Goal: Transaction & Acquisition: Purchase product/service

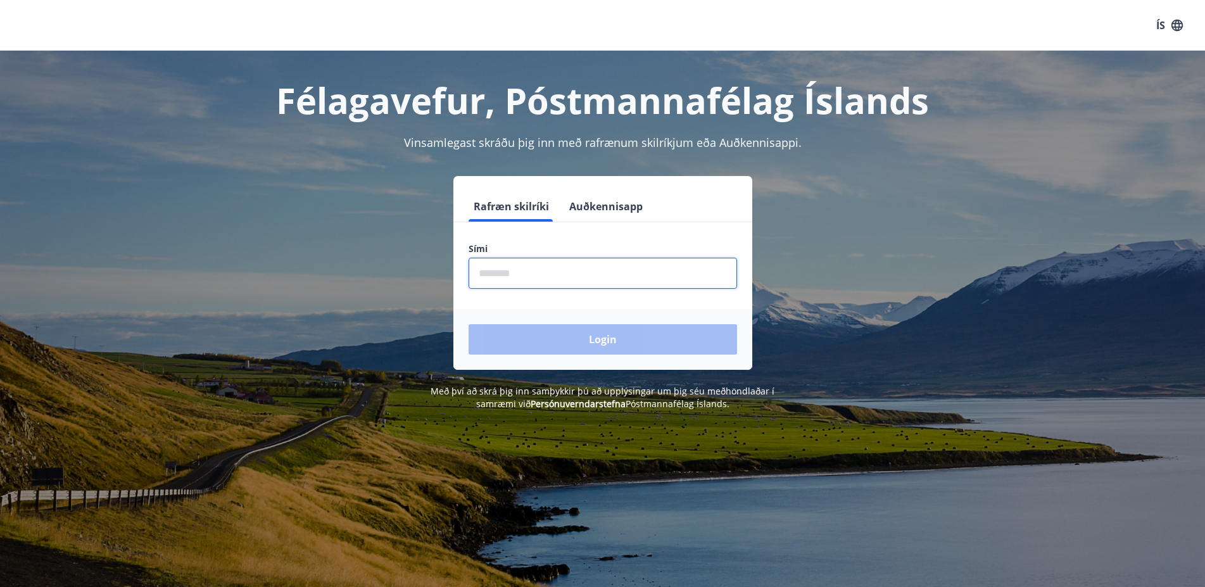
click at [502, 275] on input "phone" at bounding box center [602, 273] width 268 height 31
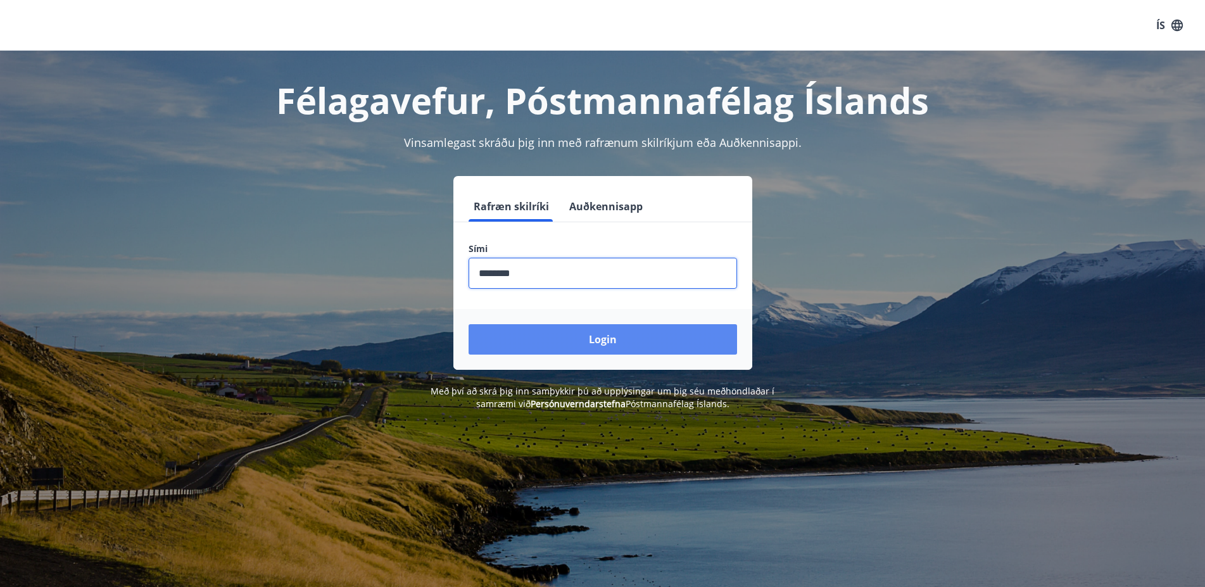
type input "********"
click at [608, 331] on button "Login" at bounding box center [602, 339] width 268 height 30
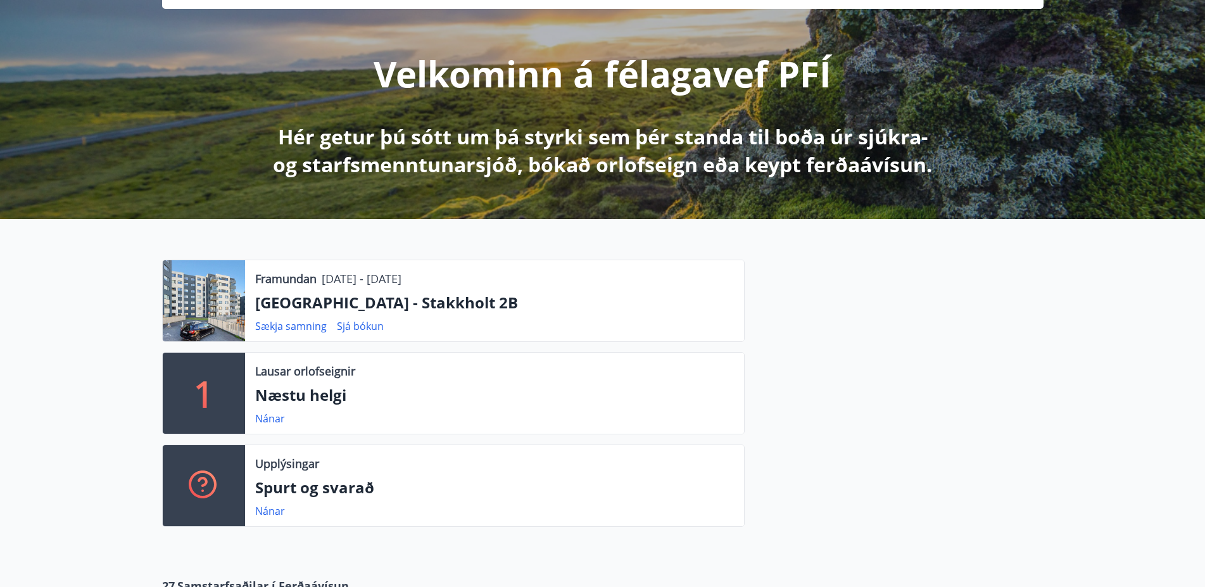
scroll to position [129, 0]
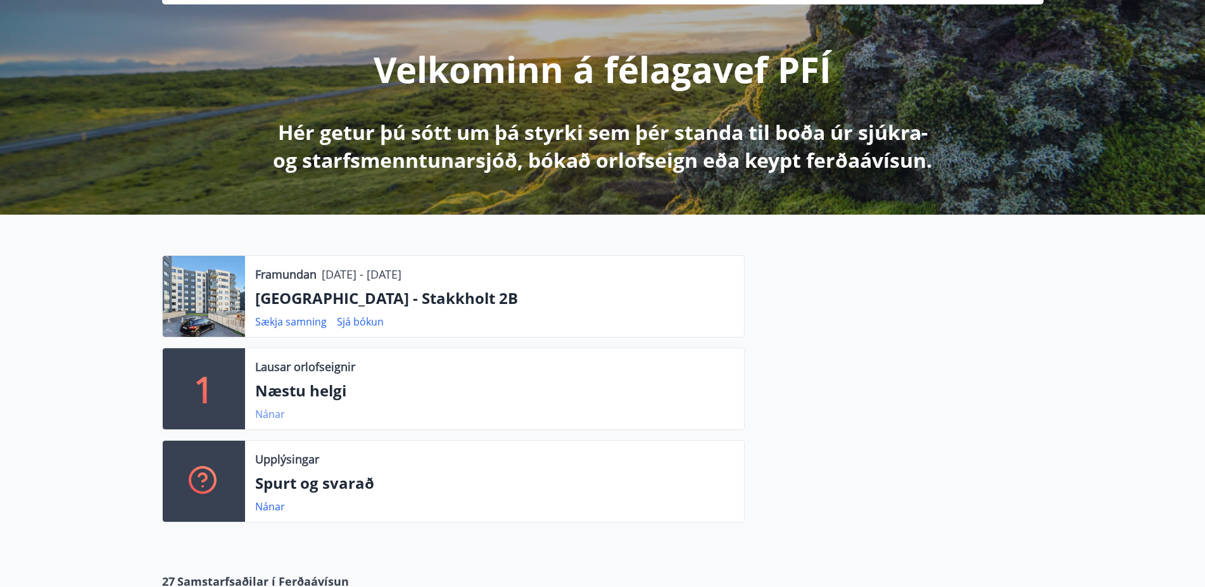
click at [271, 414] on link "Nánar" at bounding box center [270, 414] width 30 height 14
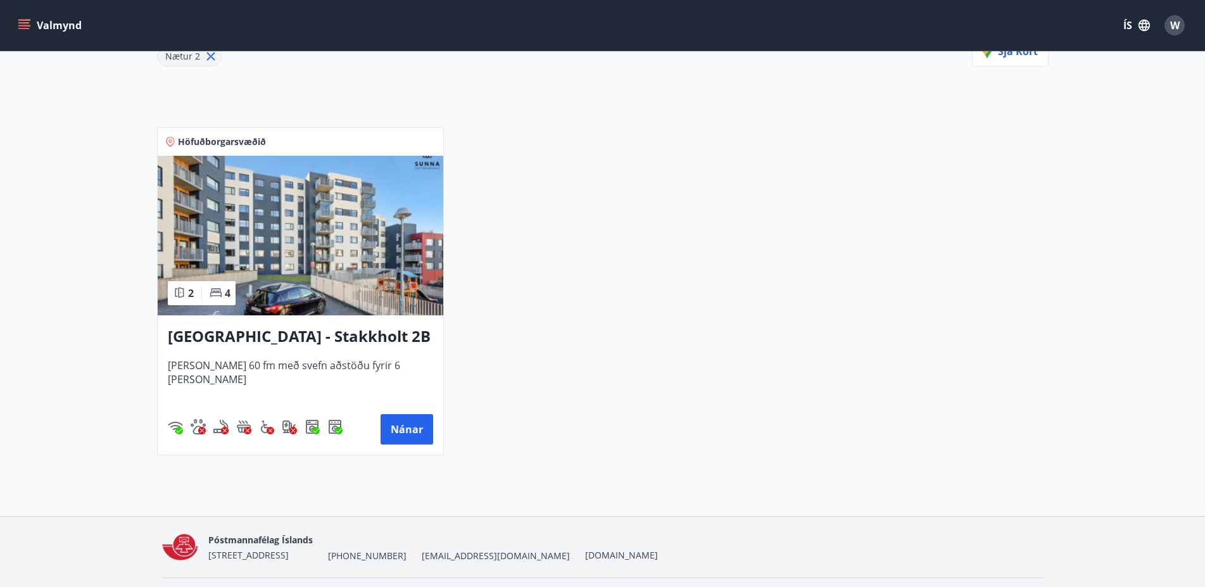
scroll to position [229, 0]
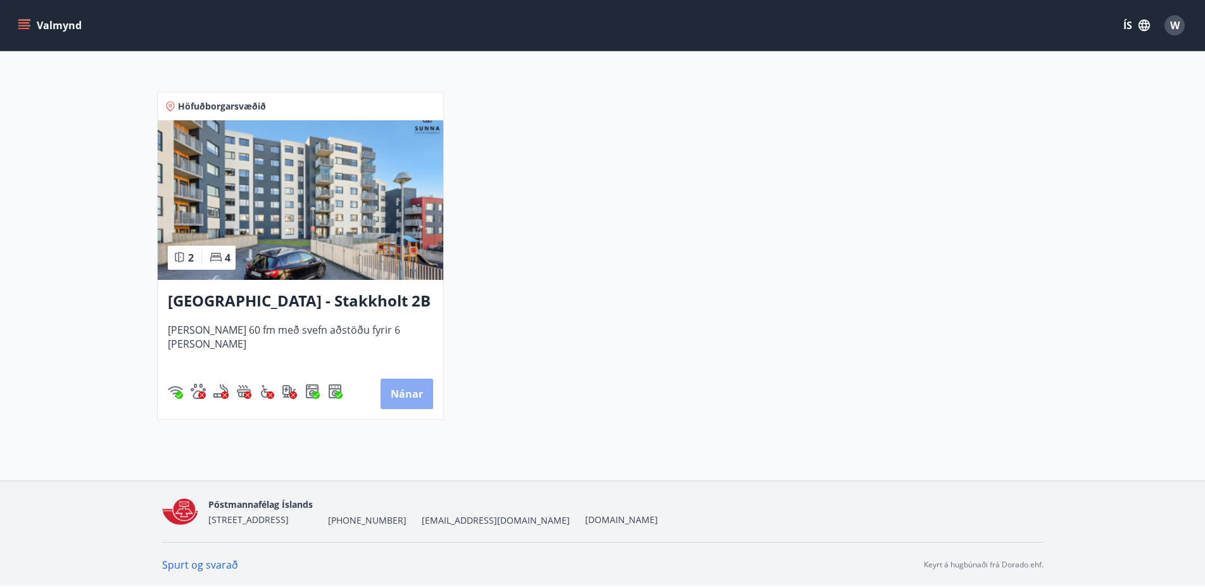
click at [411, 395] on button "Nánar" at bounding box center [406, 394] width 53 height 30
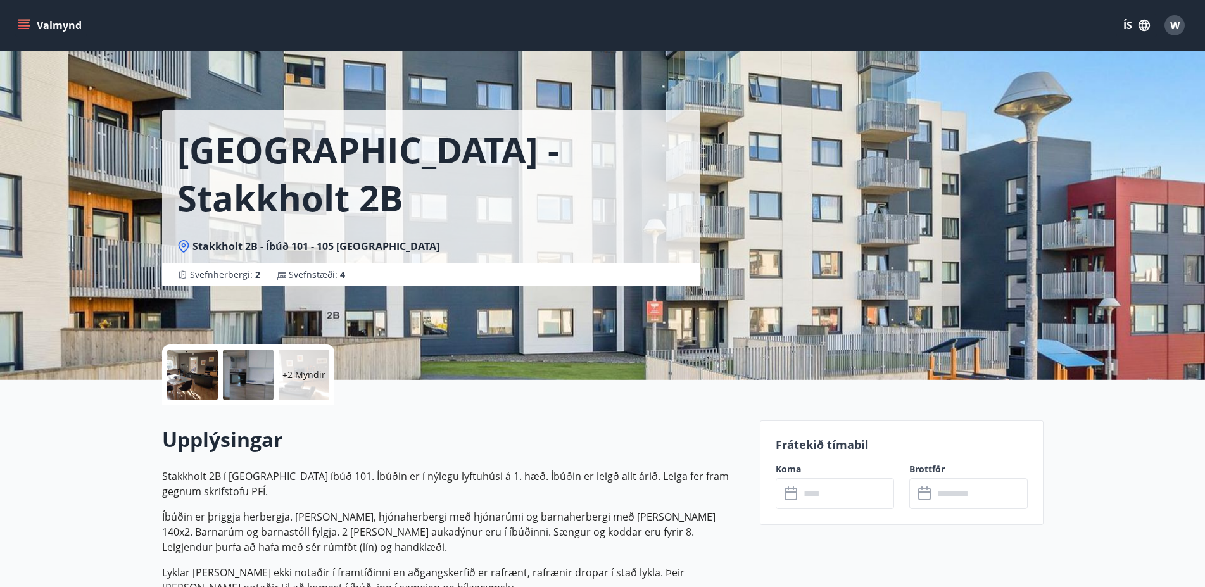
click at [189, 377] on div at bounding box center [192, 374] width 51 height 51
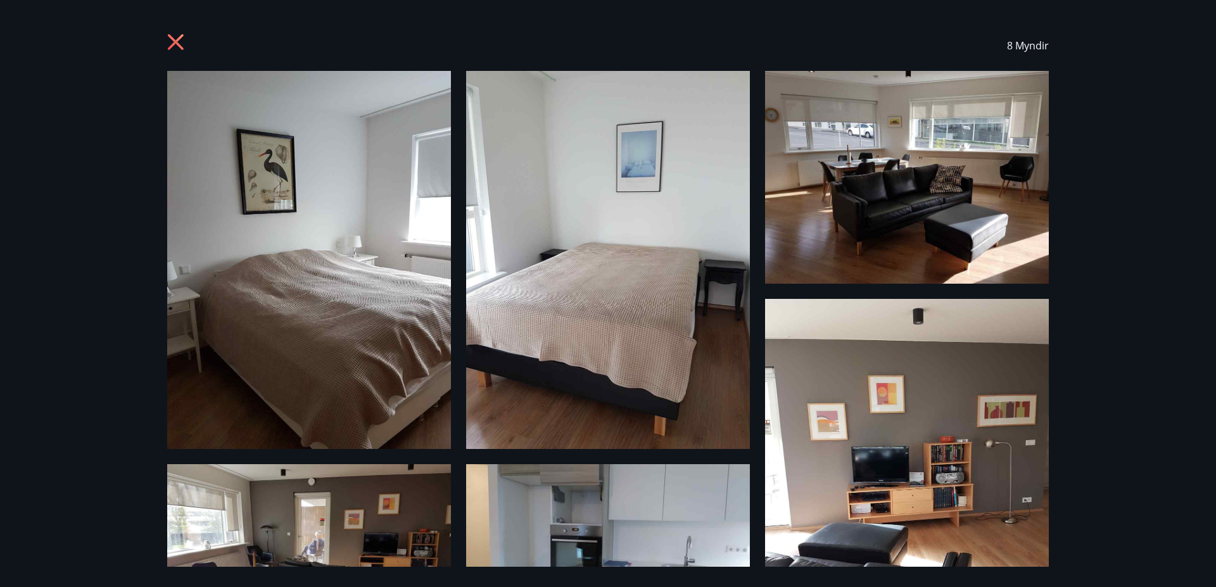
click at [356, 283] on img at bounding box center [309, 260] width 284 height 378
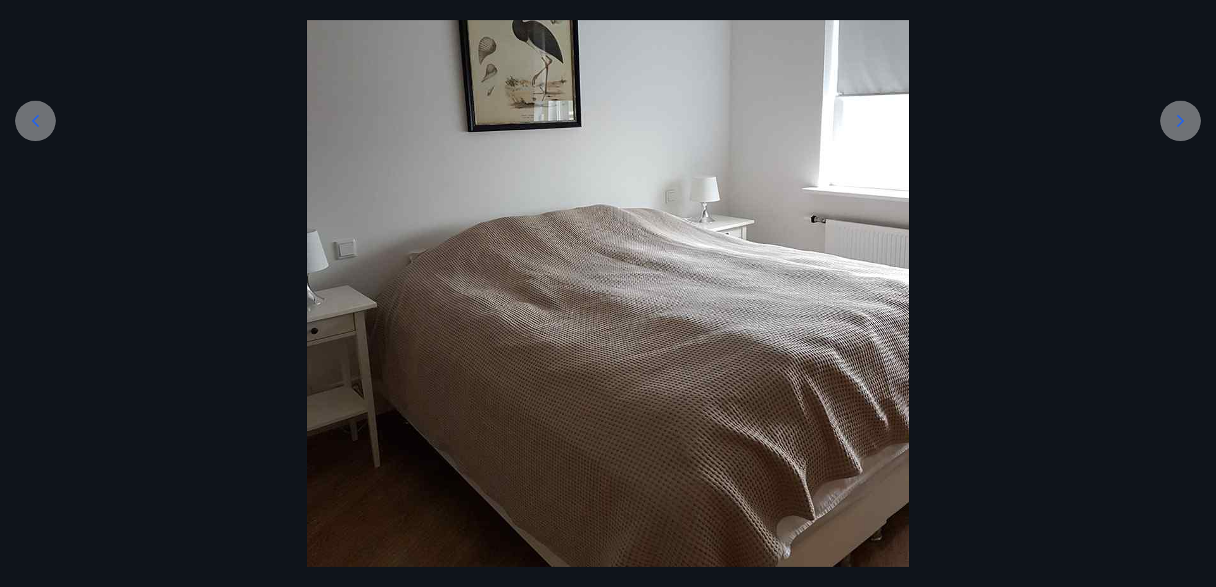
scroll to position [251, 0]
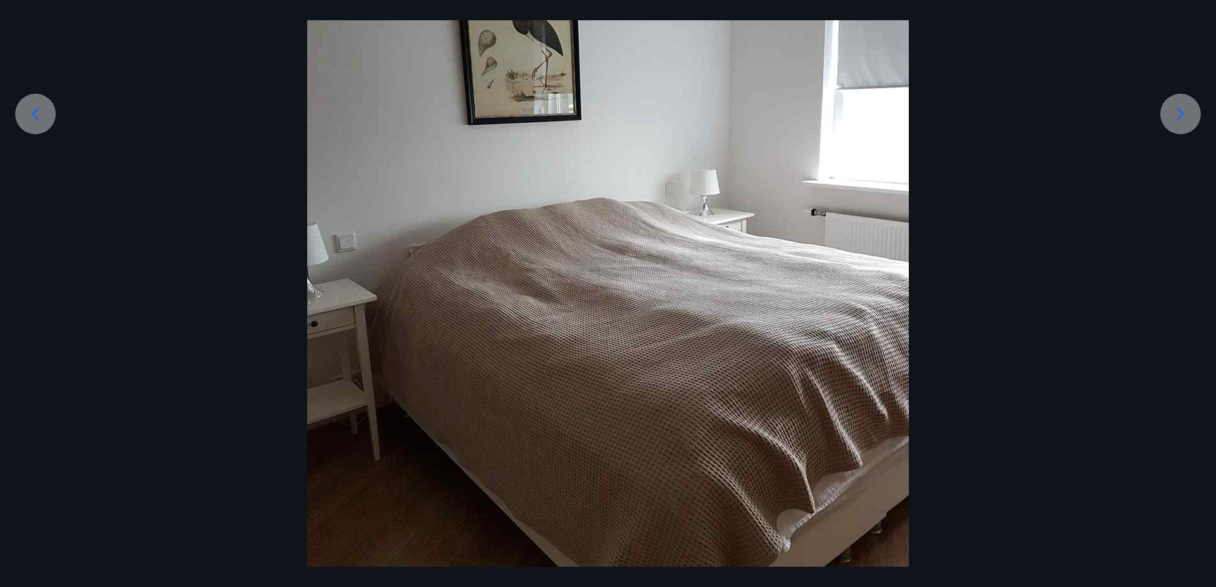
click at [1179, 117] on icon at bounding box center [1180, 114] width 7 height 12
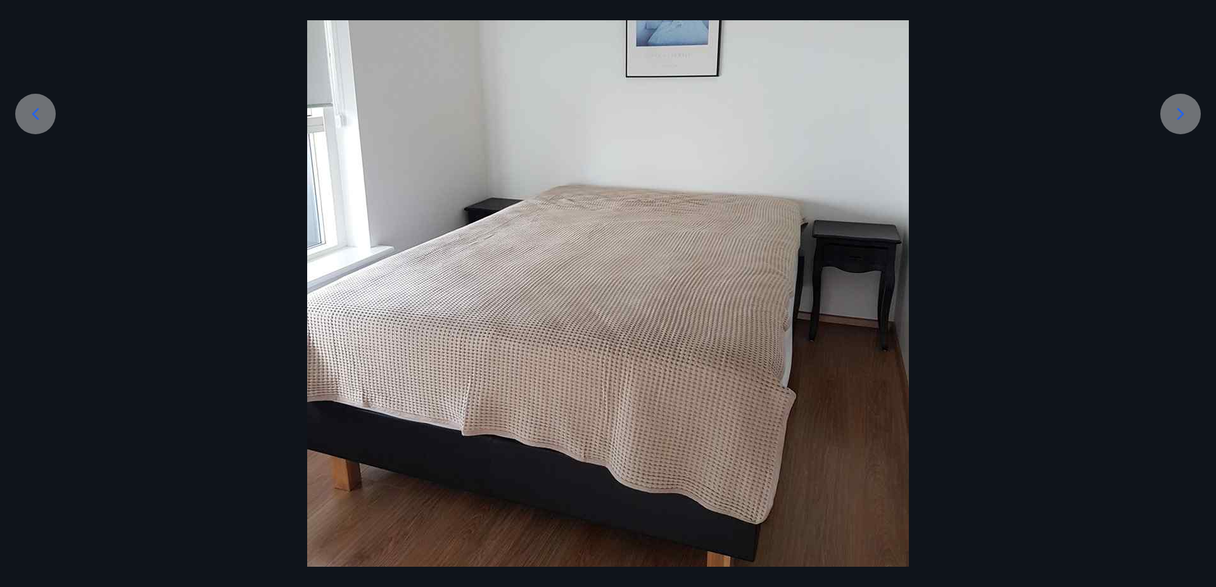
click at [1183, 113] on icon at bounding box center [1180, 114] width 20 height 20
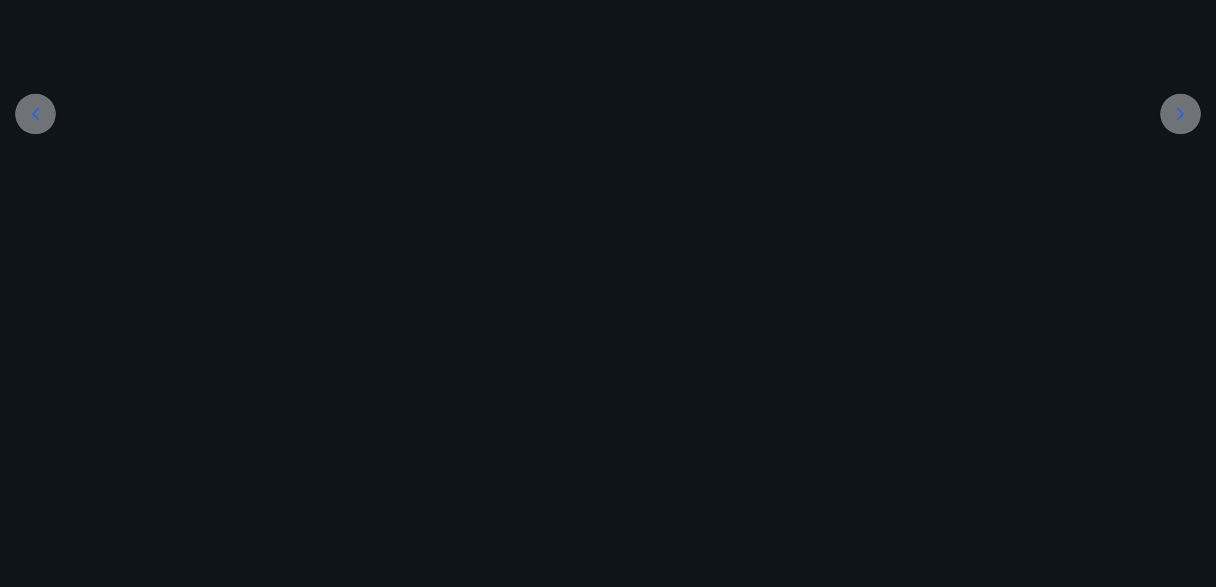
scroll to position [0, 0]
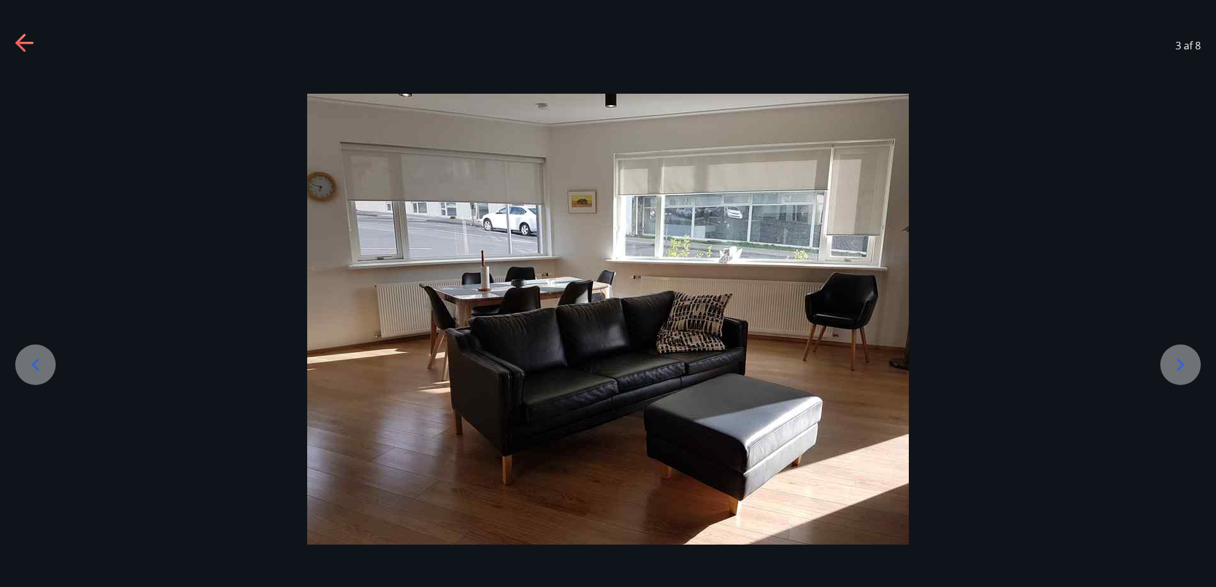
click at [1181, 365] on icon at bounding box center [1180, 365] width 20 height 20
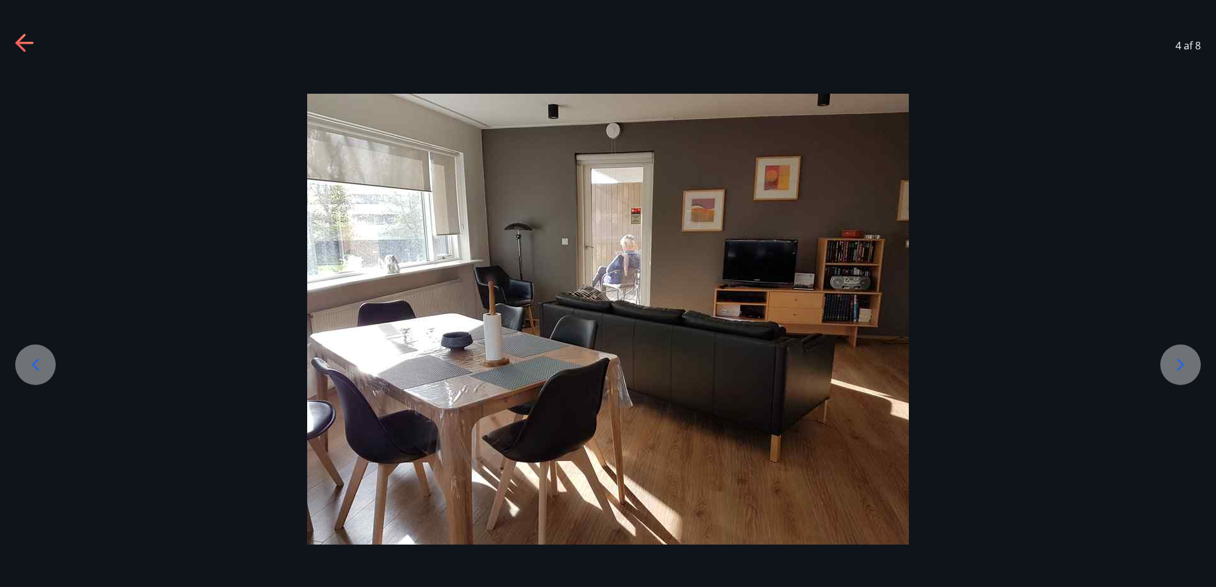
click at [1180, 368] on icon at bounding box center [1180, 364] width 7 height 12
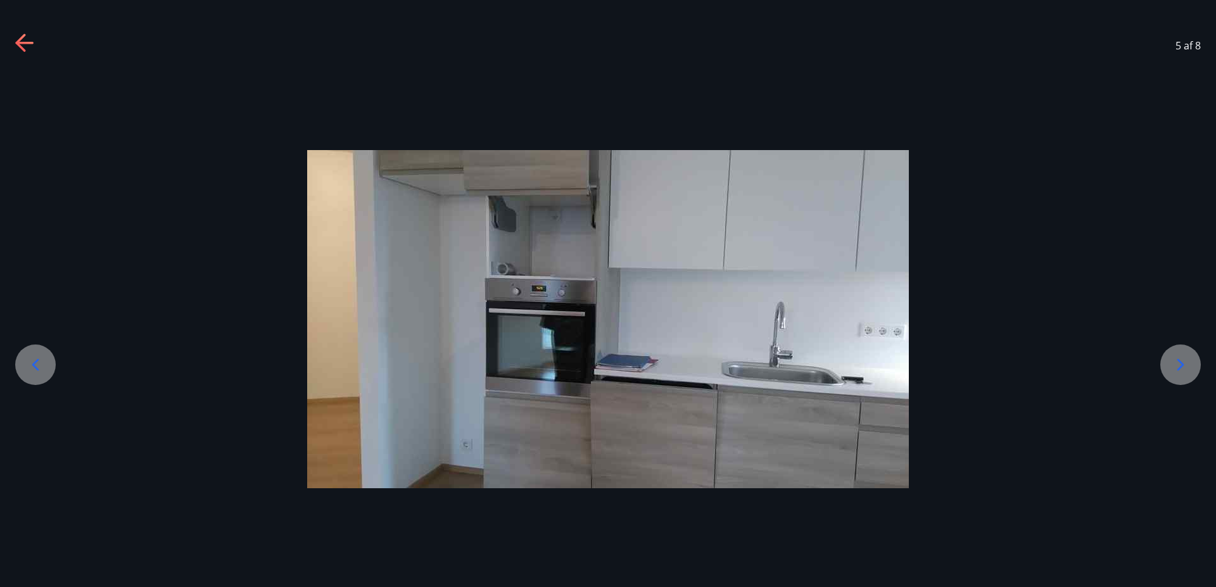
click at [1180, 367] on icon at bounding box center [1180, 364] width 7 height 12
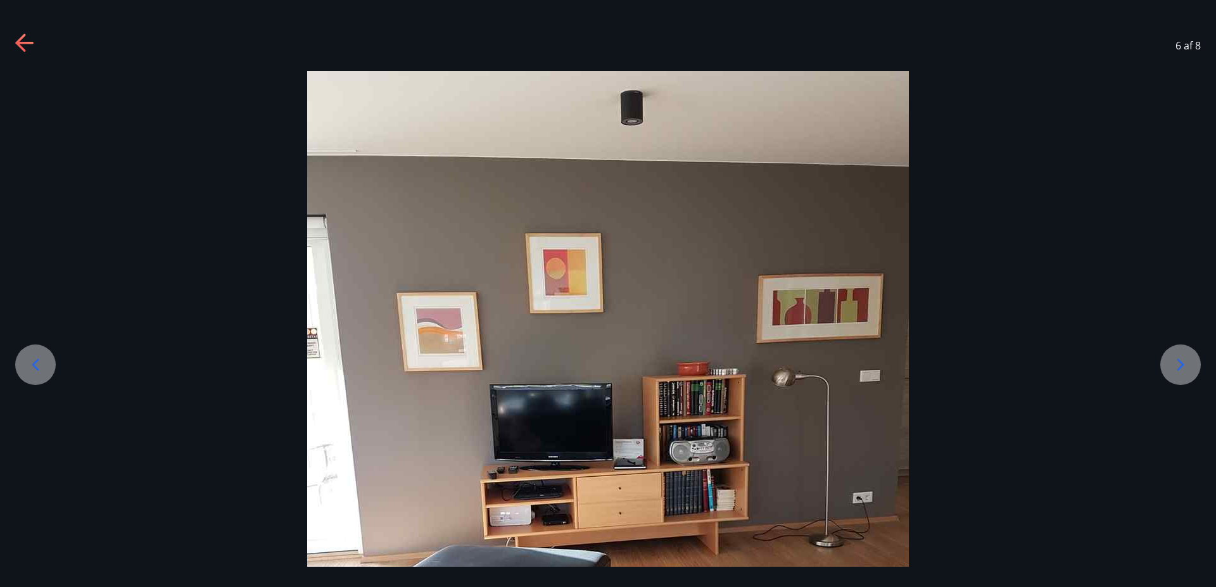
click at [1178, 368] on icon at bounding box center [1180, 365] width 20 height 20
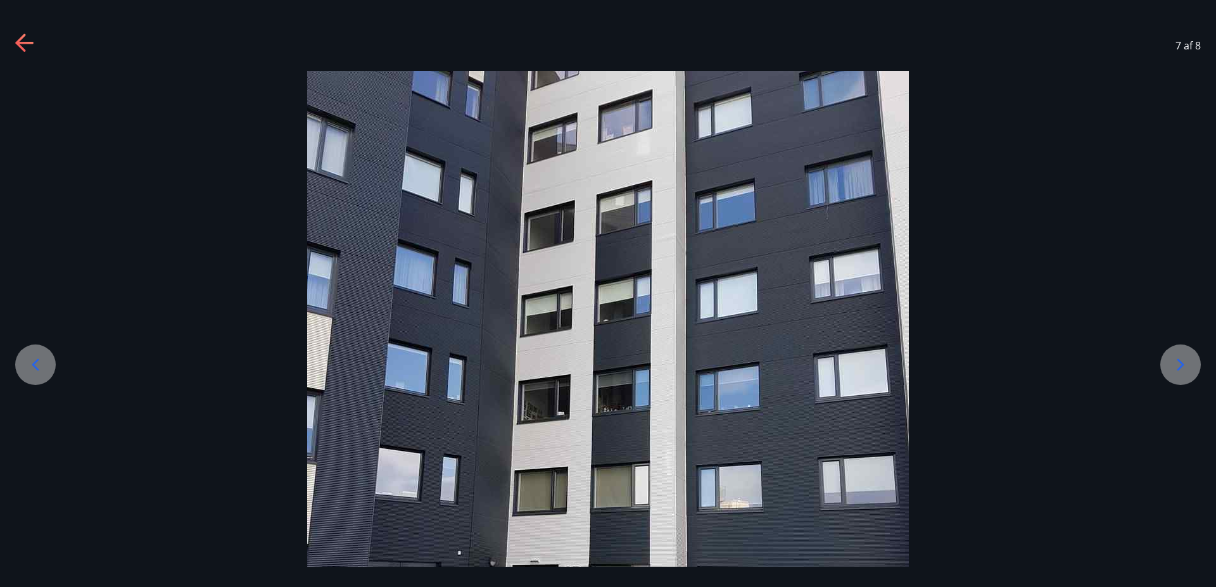
click at [1178, 368] on icon at bounding box center [1180, 365] width 20 height 20
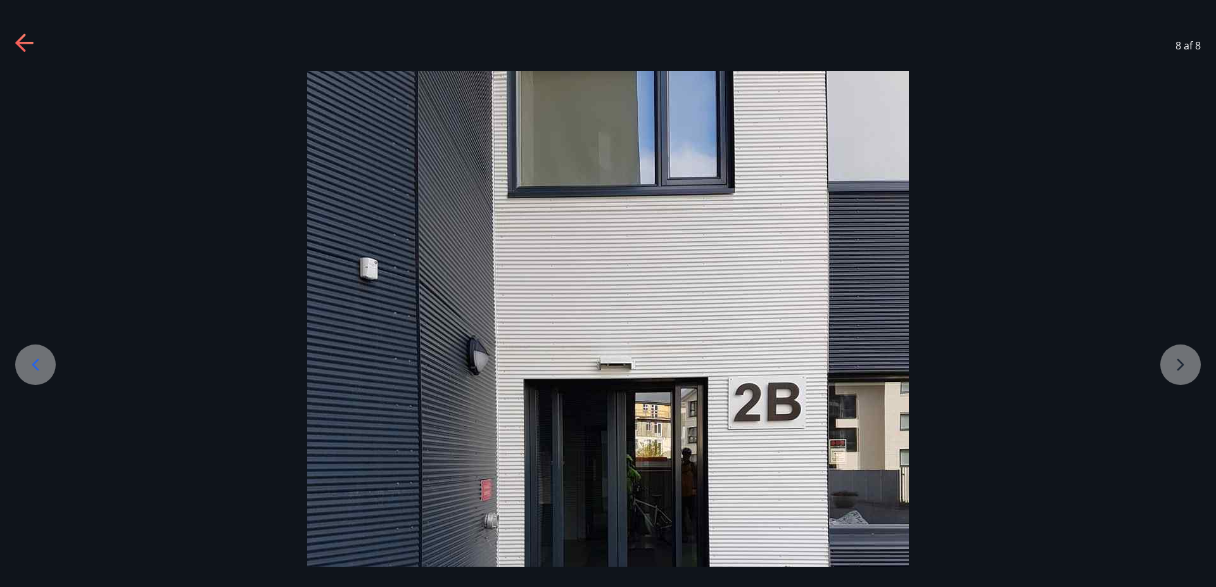
click at [1178, 368] on div at bounding box center [608, 472] width 1216 height 802
click at [22, 37] on icon at bounding box center [20, 43] width 10 height 18
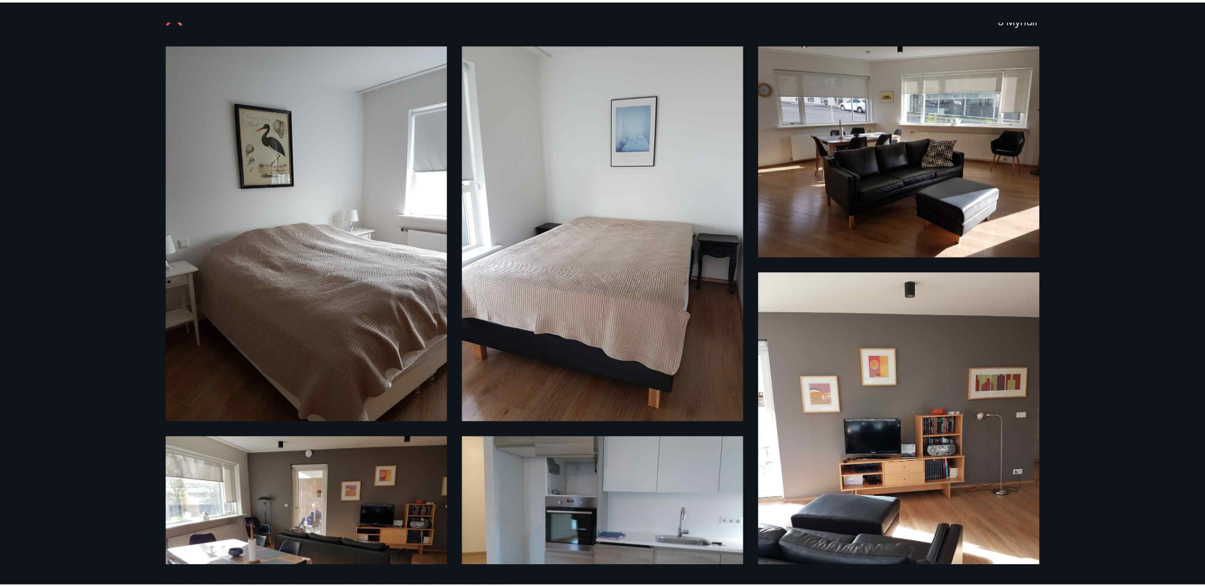
scroll to position [6, 0]
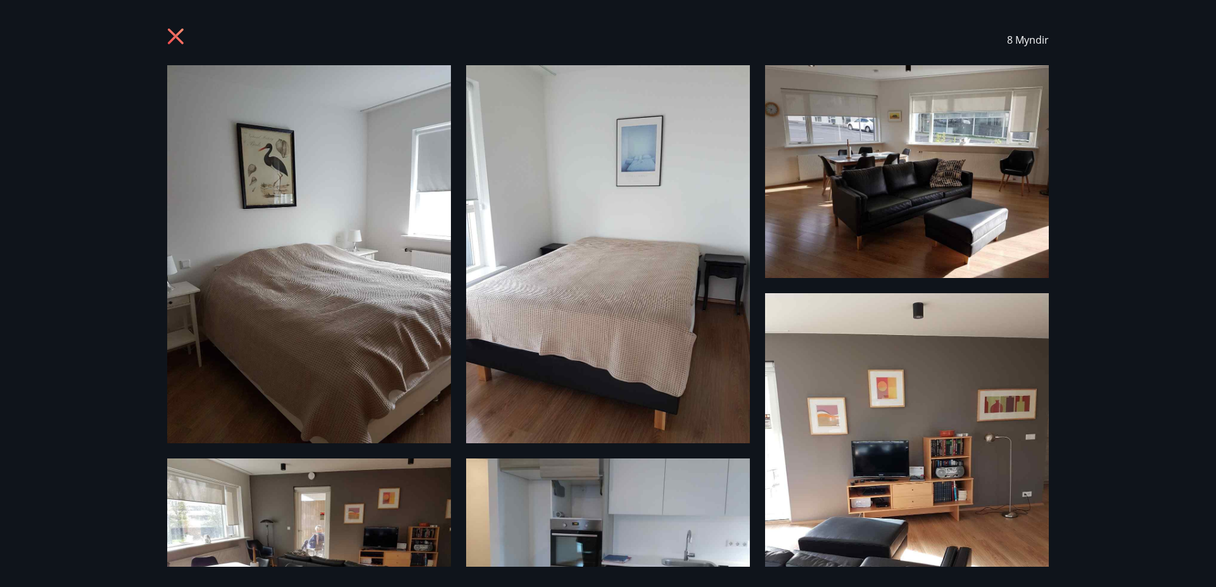
click at [174, 37] on icon at bounding box center [176, 36] width 16 height 16
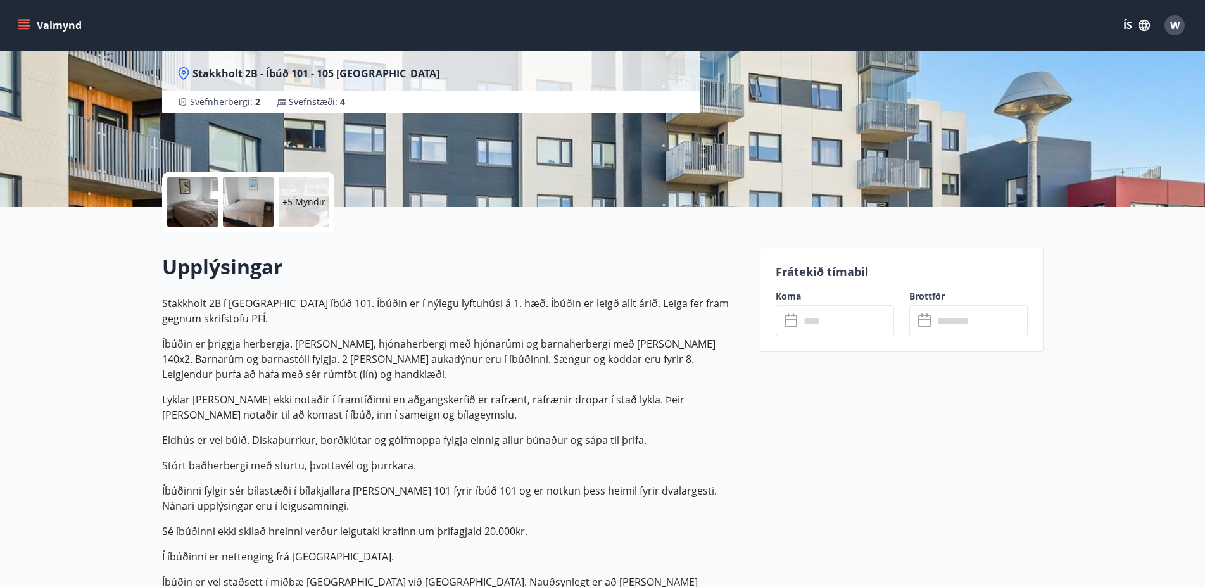
scroll to position [194, 0]
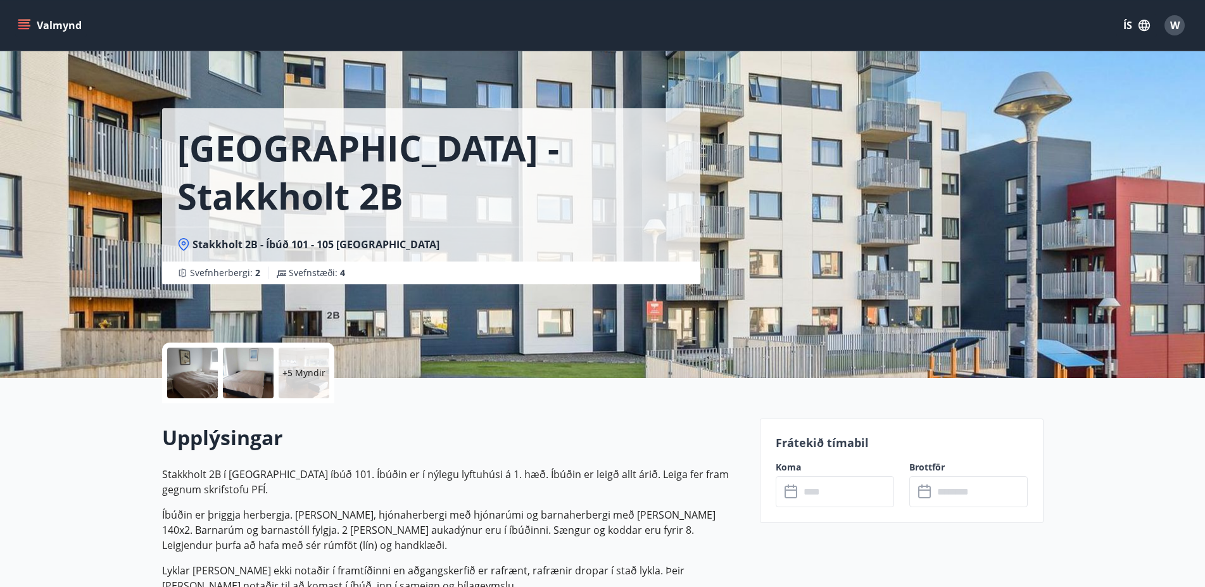
scroll to position [0, 0]
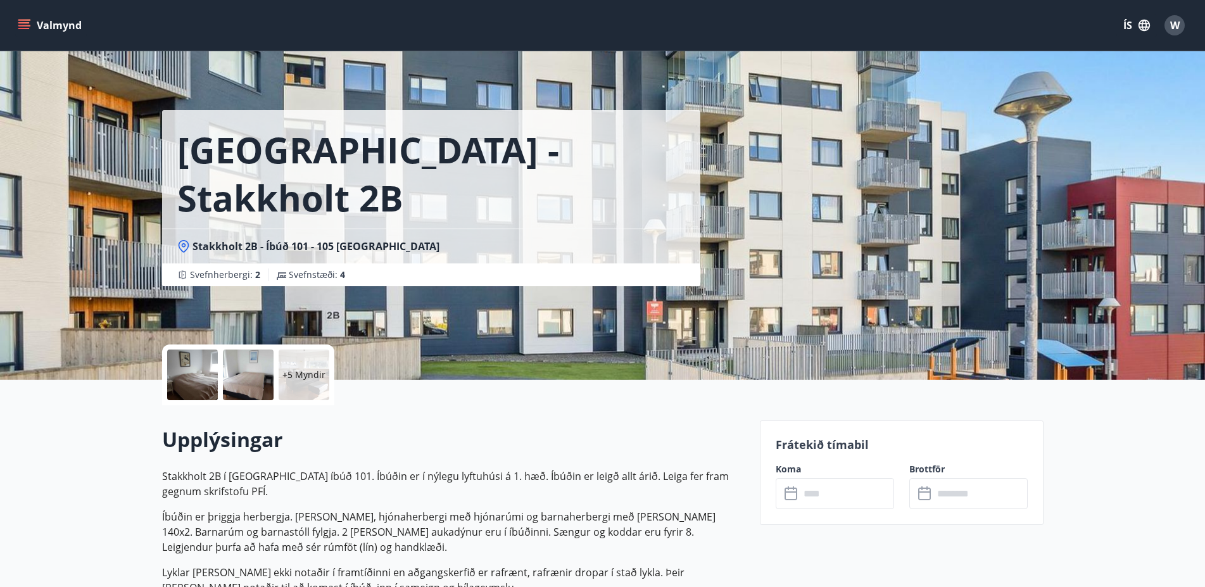
click at [1174, 29] on span "W" at bounding box center [1174, 25] width 9 height 14
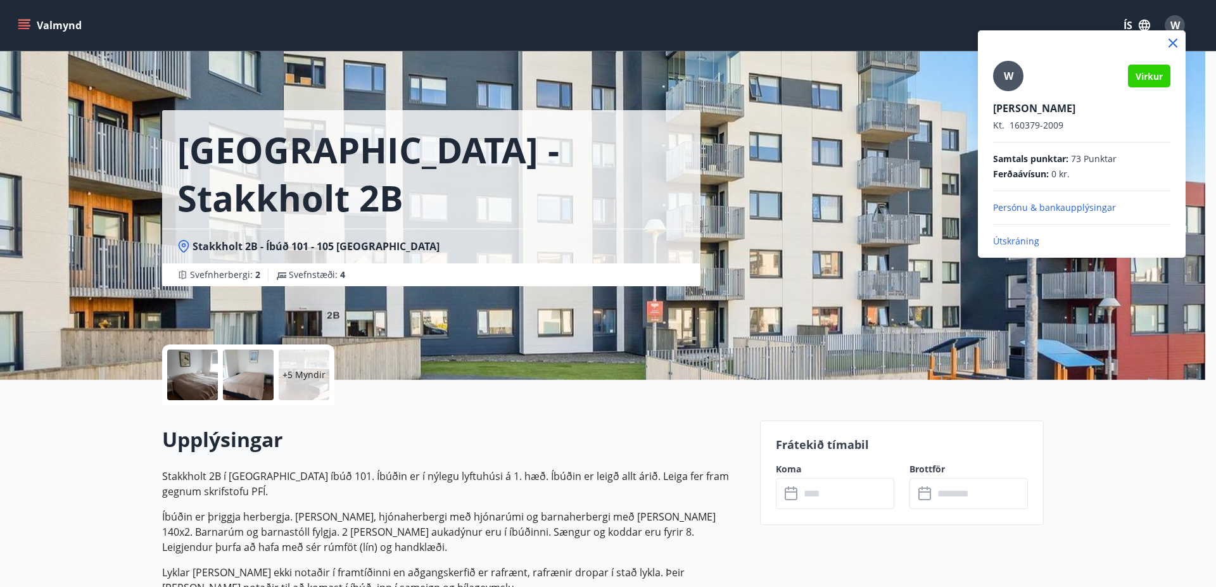
click at [13, 22] on div at bounding box center [608, 293] width 1216 height 587
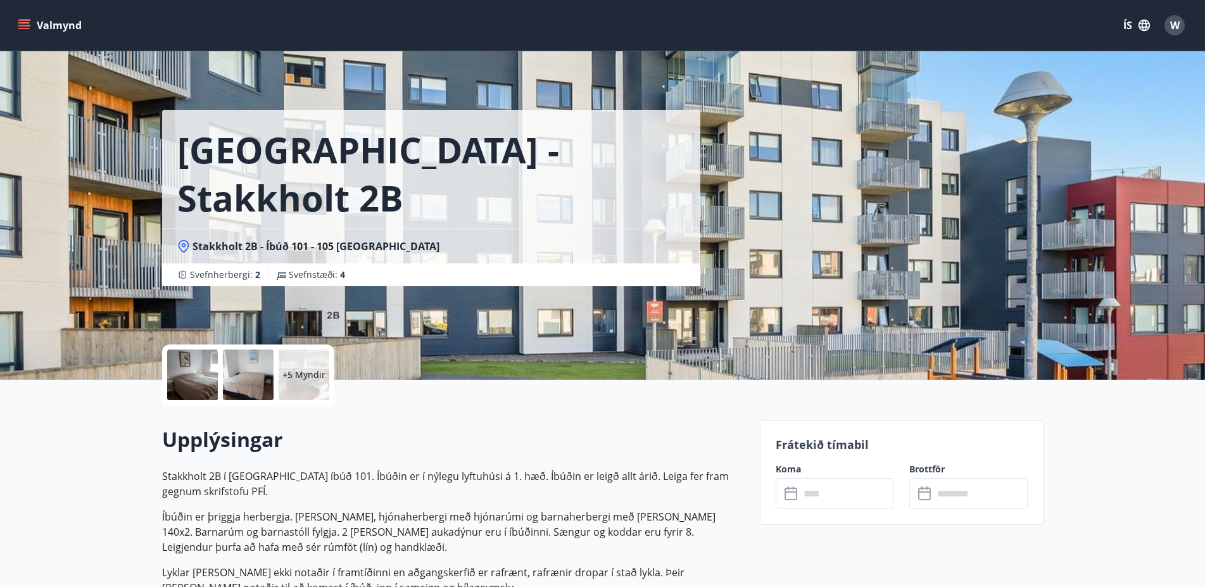
click at [25, 25] on icon "menu" at bounding box center [24, 25] width 13 height 13
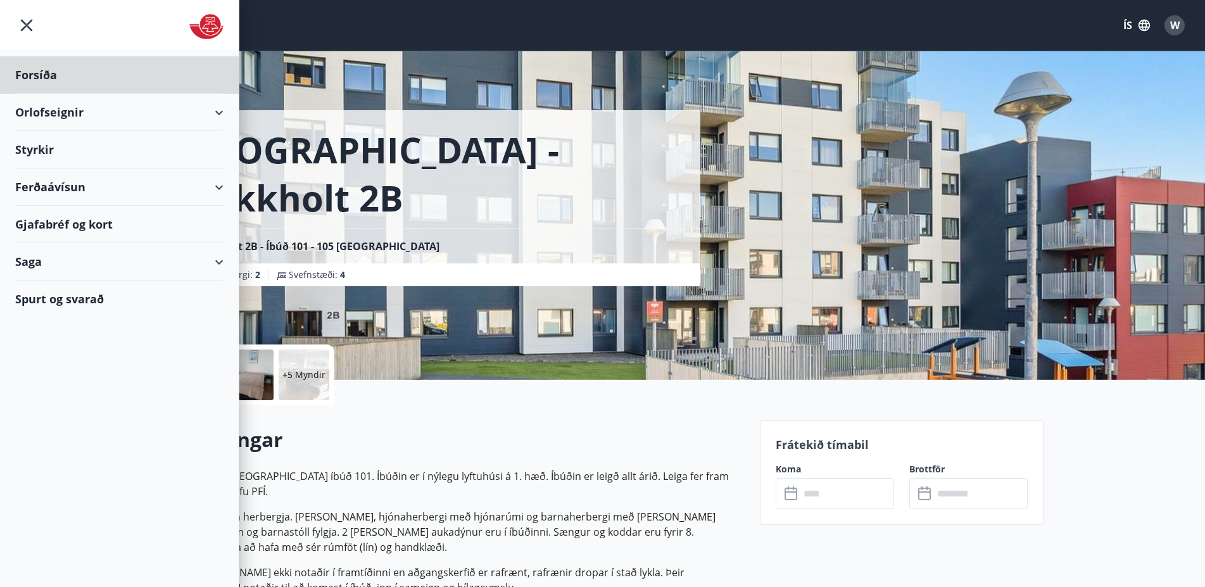
click at [41, 146] on div "Styrkir" at bounding box center [119, 149] width 208 height 37
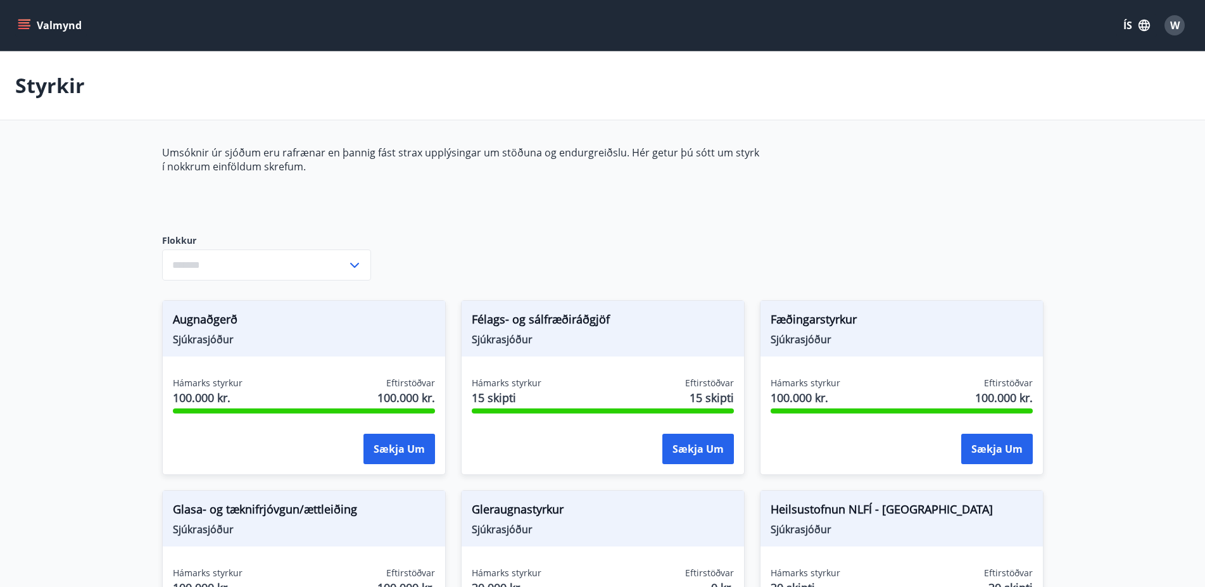
type input "***"
click at [16, 23] on button "Valmynd" at bounding box center [51, 25] width 72 height 23
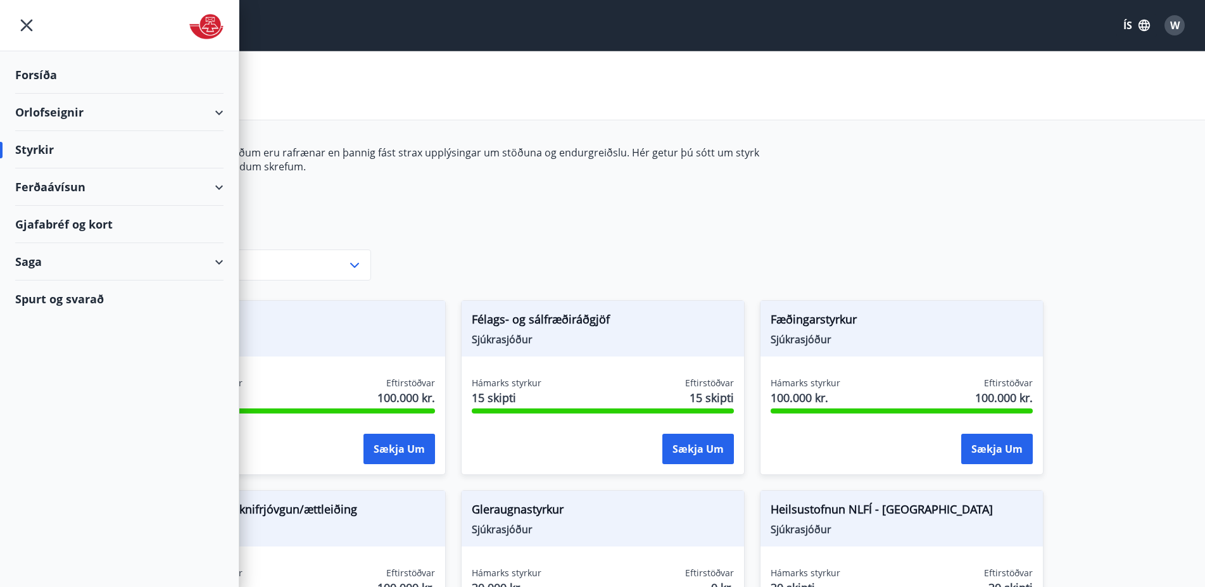
click at [78, 222] on div "Gjafabréf og kort" at bounding box center [119, 224] width 208 height 37
click at [63, 185] on div "Ferðaávísun" at bounding box center [119, 186] width 208 height 37
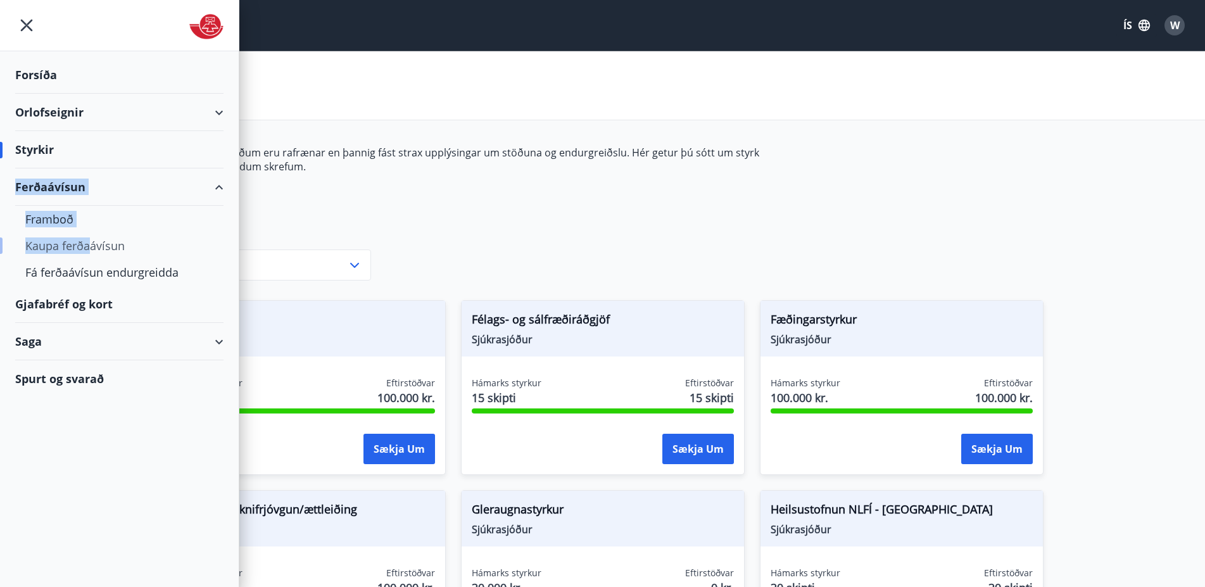
click at [92, 241] on div "Kaupa ferðaávísun" at bounding box center [119, 245] width 188 height 27
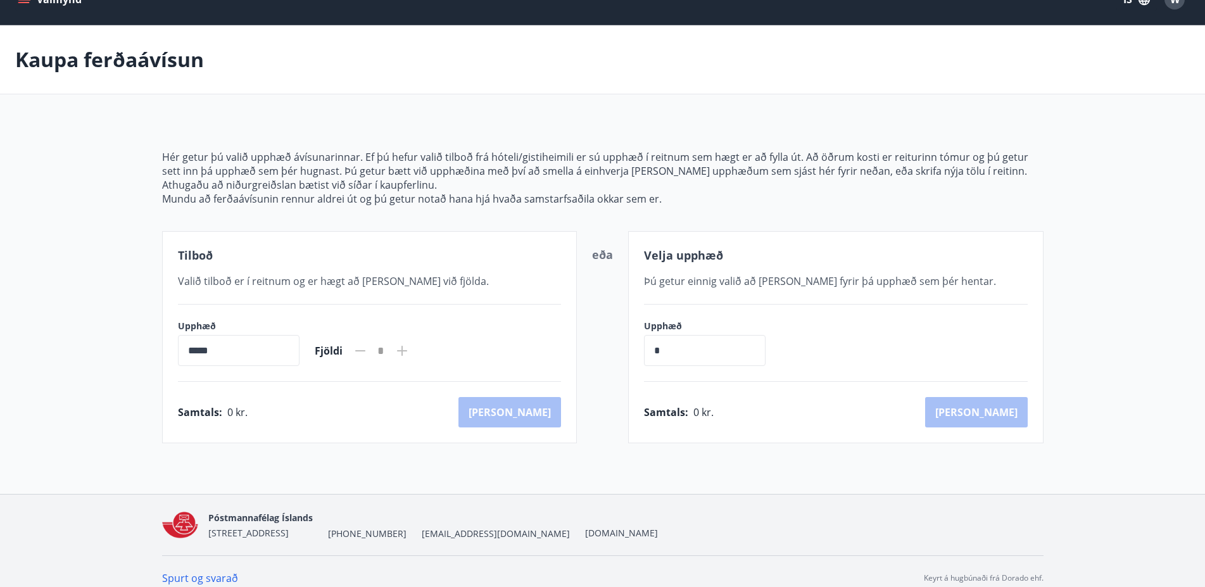
scroll to position [39, 0]
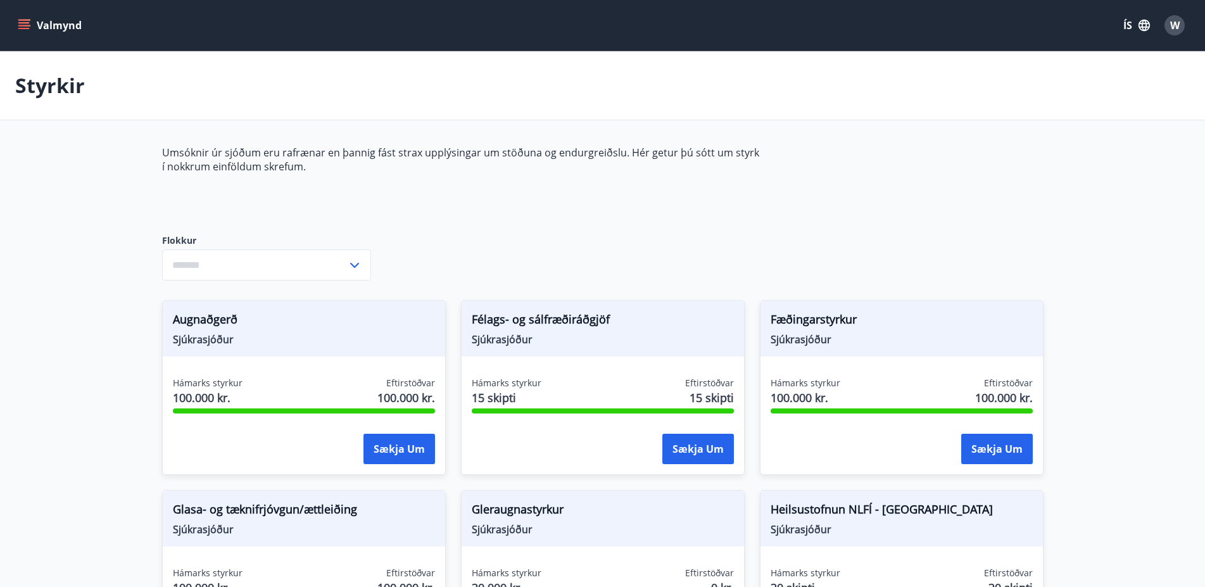
type input "***"
click at [23, 23] on icon "menu" at bounding box center [23, 22] width 11 height 1
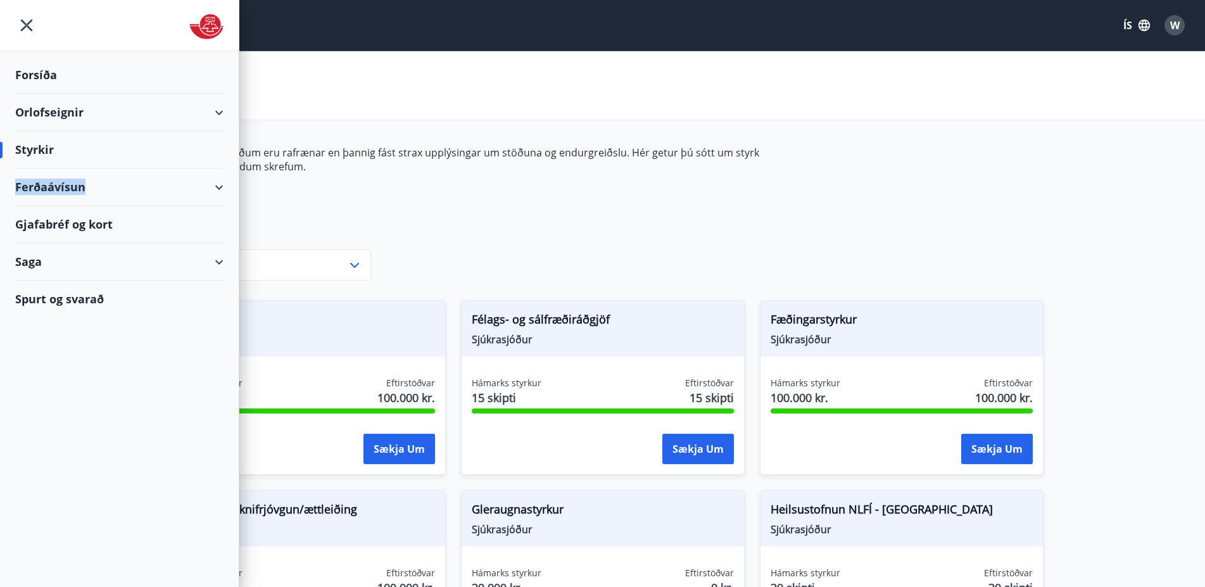
click at [172, 175] on div "Ferðaávísun" at bounding box center [119, 186] width 208 height 37
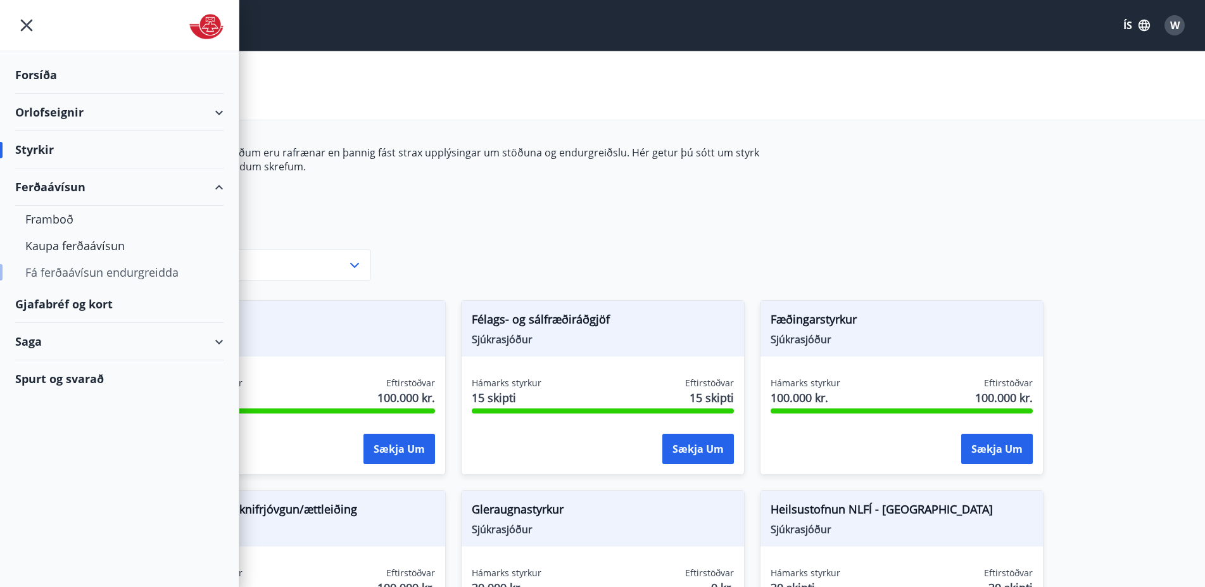
click at [122, 270] on div "Fá ferðaávísun endurgreidda" at bounding box center [119, 272] width 188 height 27
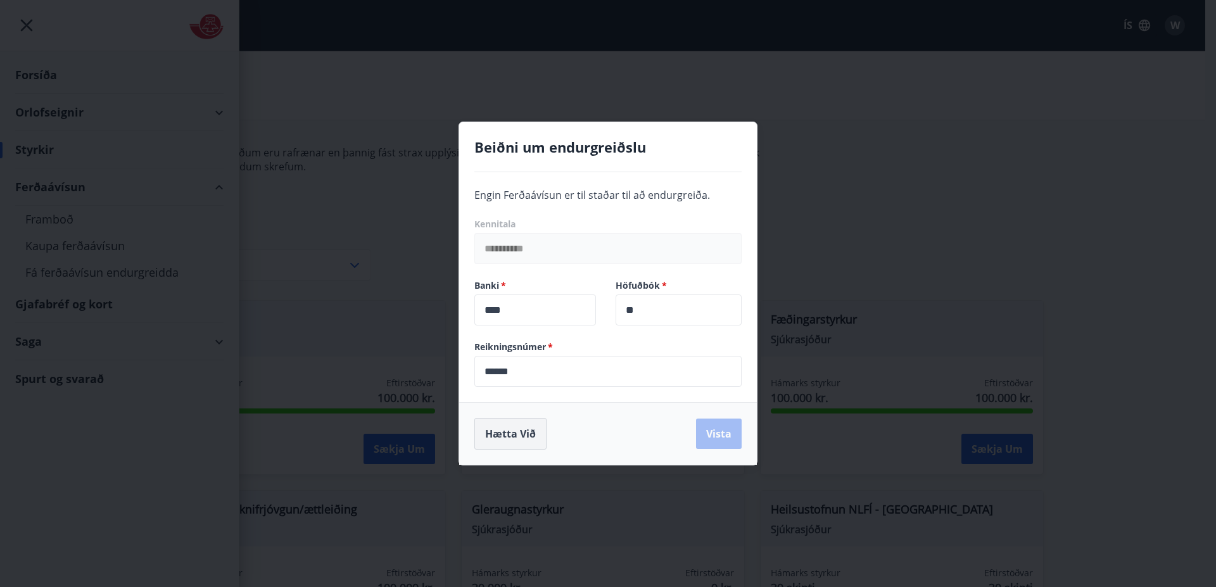
click at [497, 437] on button "Hætta við" at bounding box center [510, 434] width 72 height 32
